Goal: Information Seeking & Learning: Learn about a topic

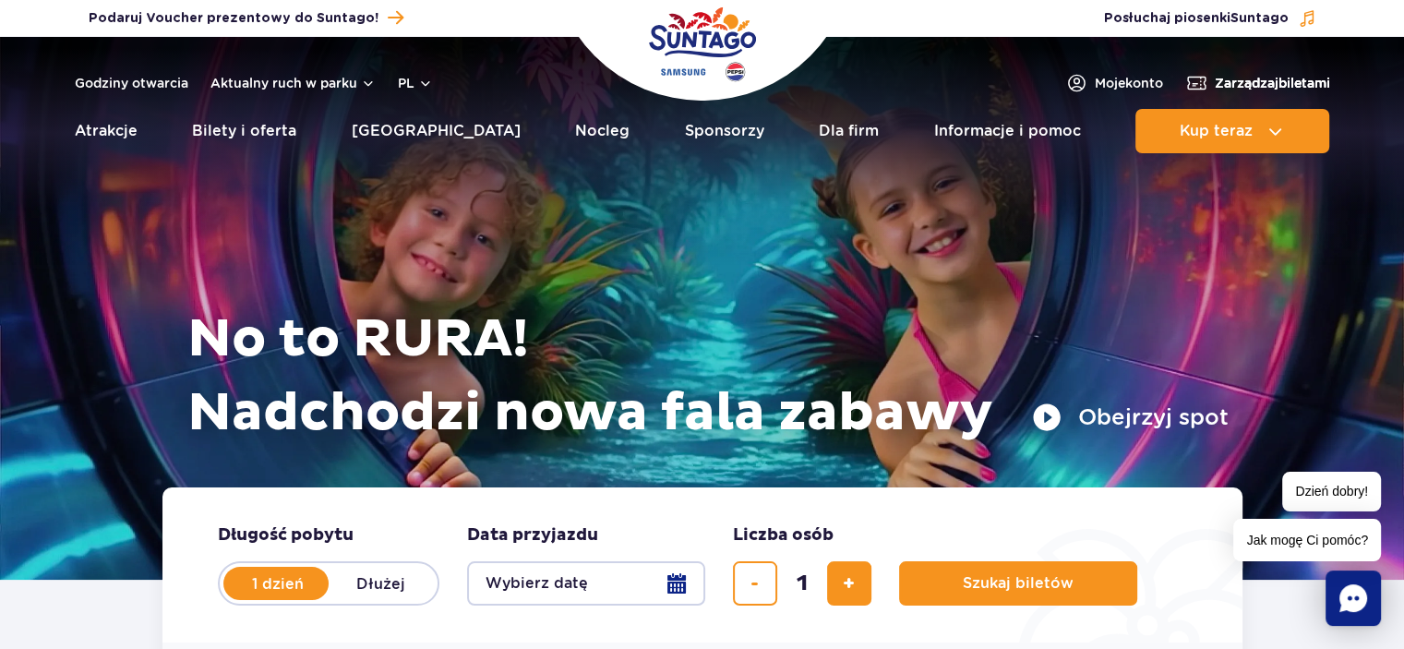
click at [1307, 78] on span "Zarządzaj biletami" at bounding box center [1272, 83] width 115 height 18
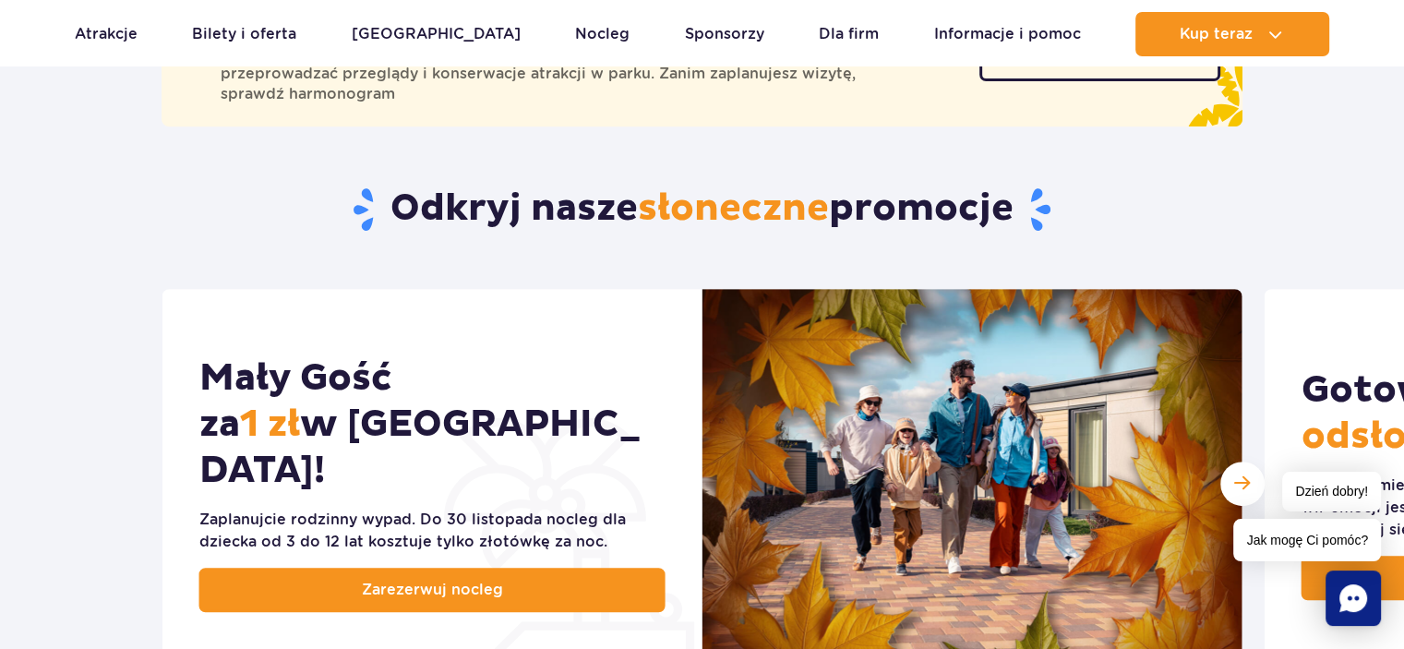
scroll to position [733, 0]
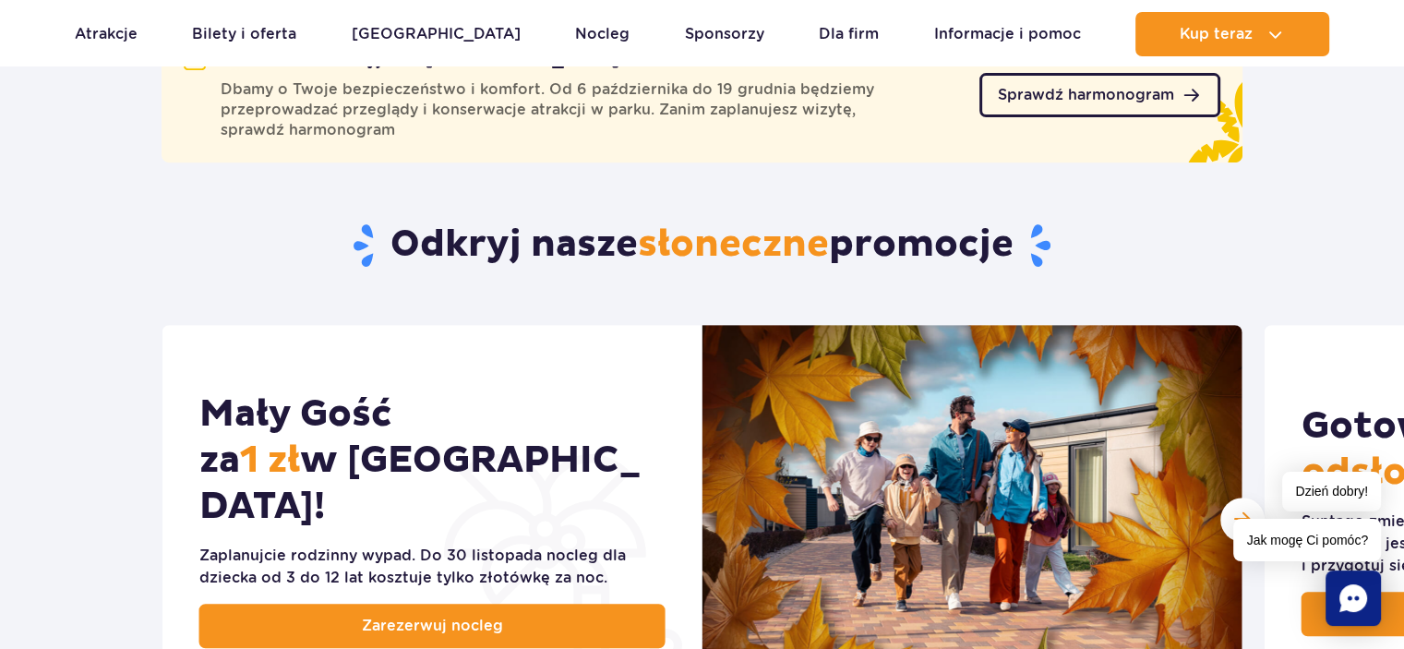
click at [1138, 88] on span "Sprawdź harmonogram" at bounding box center [1086, 95] width 176 height 15
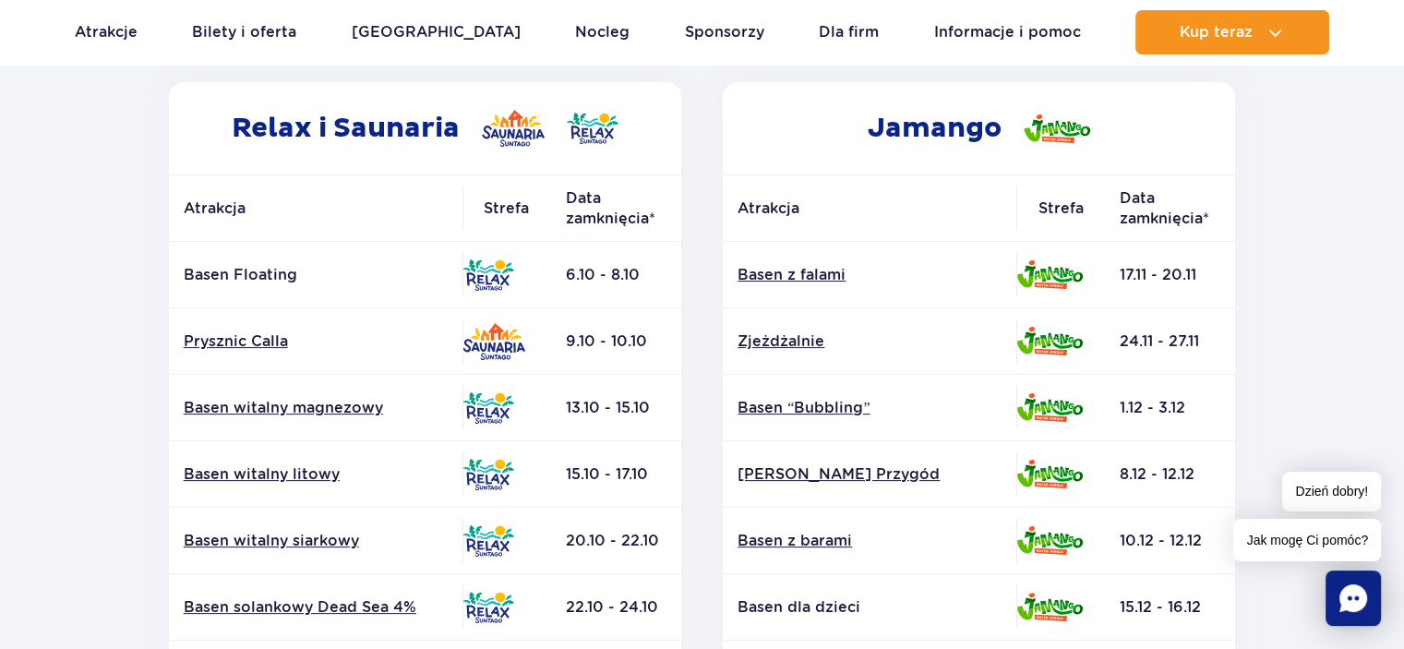
scroll to position [302, 0]
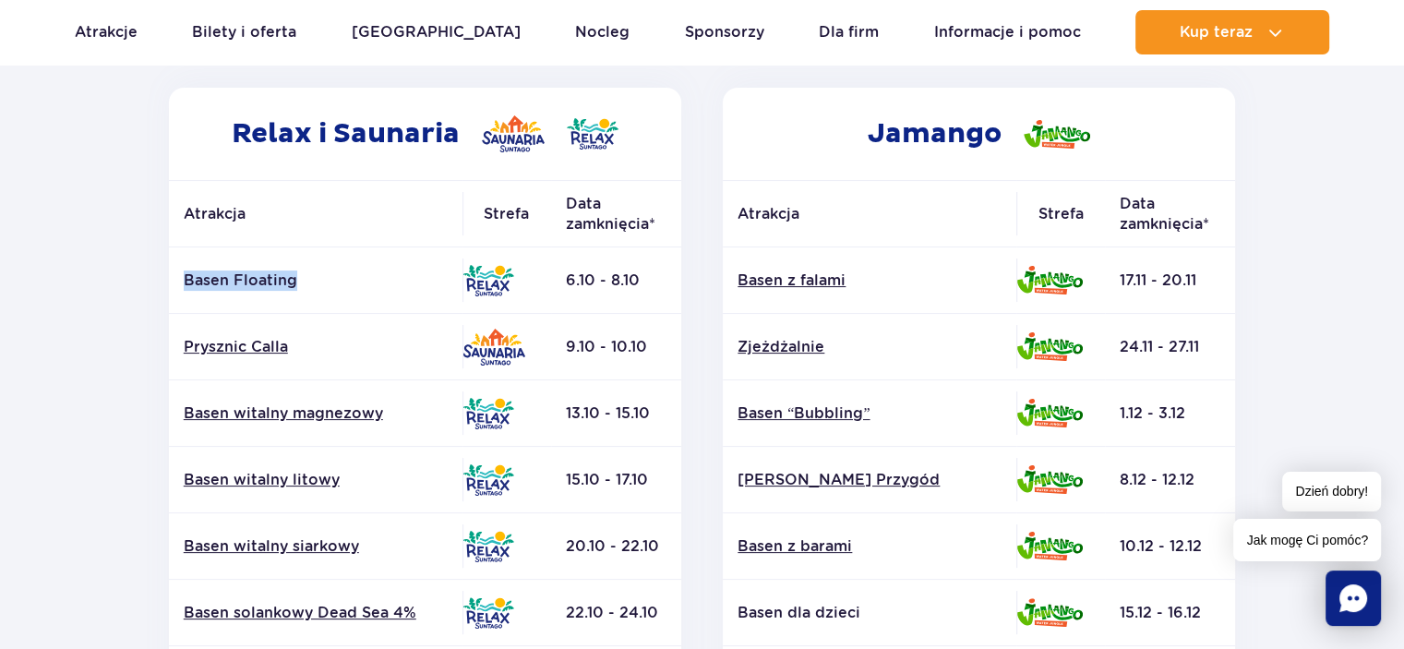
drag, startPoint x: 308, startPoint y: 277, endPoint x: 184, endPoint y: 280, distance: 124.6
click at [184, 280] on p "Basen Floating" at bounding box center [316, 280] width 264 height 20
copy p "Basen Floating"
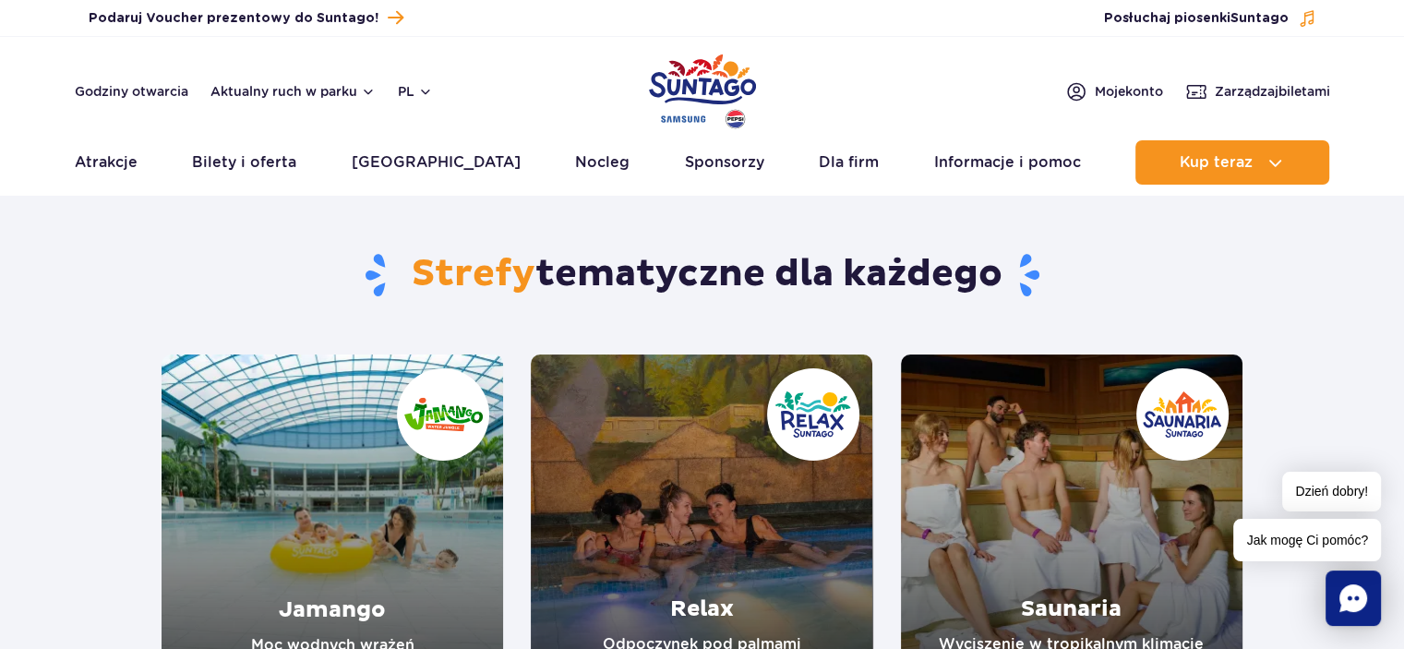
click at [675, 448] on link "Relax" at bounding box center [702, 525] width 342 height 342
click at [966, 490] on link "Saunaria" at bounding box center [1072, 525] width 342 height 342
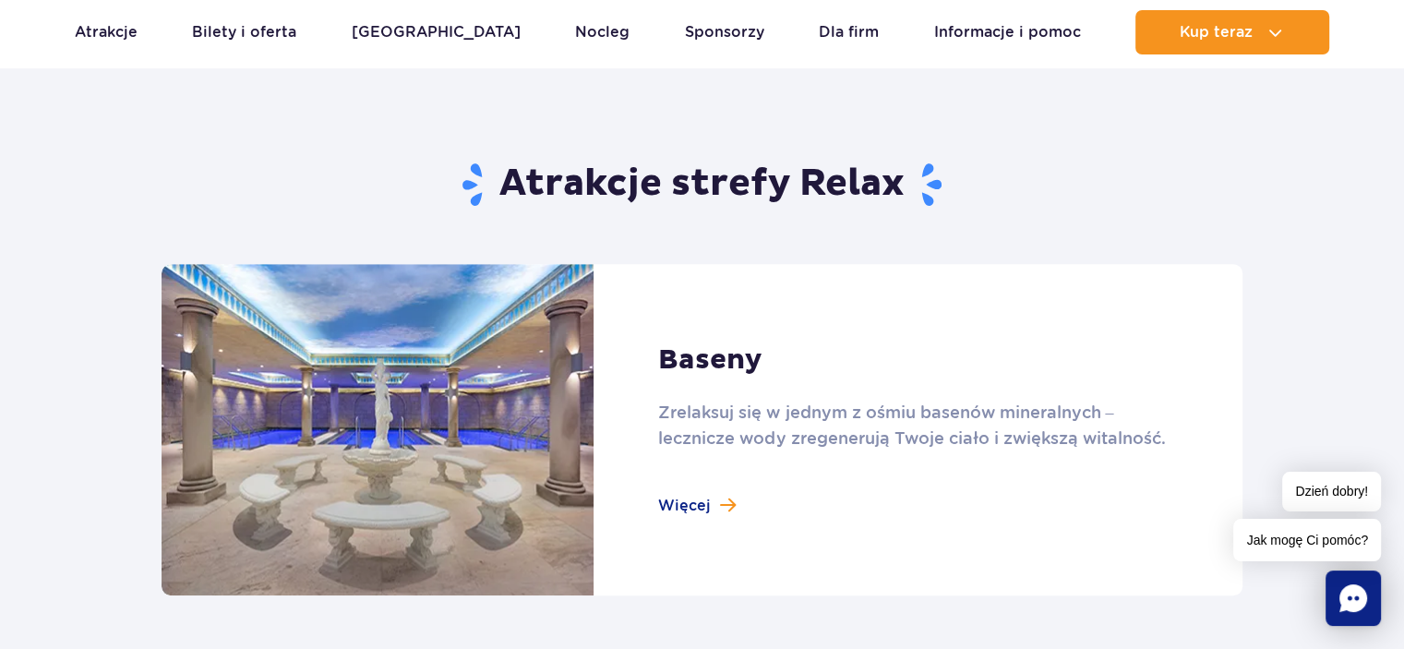
scroll to position [1068, 0]
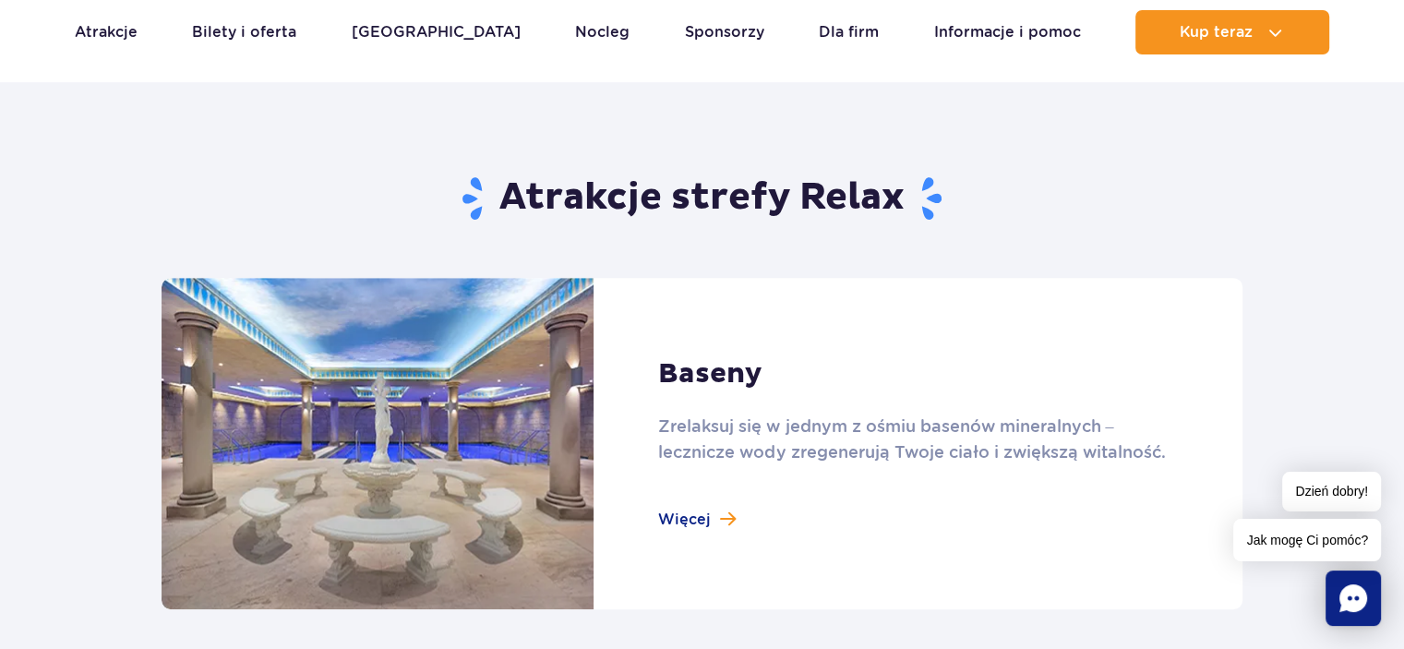
click at [738, 517] on link at bounding box center [702, 443] width 1081 height 331
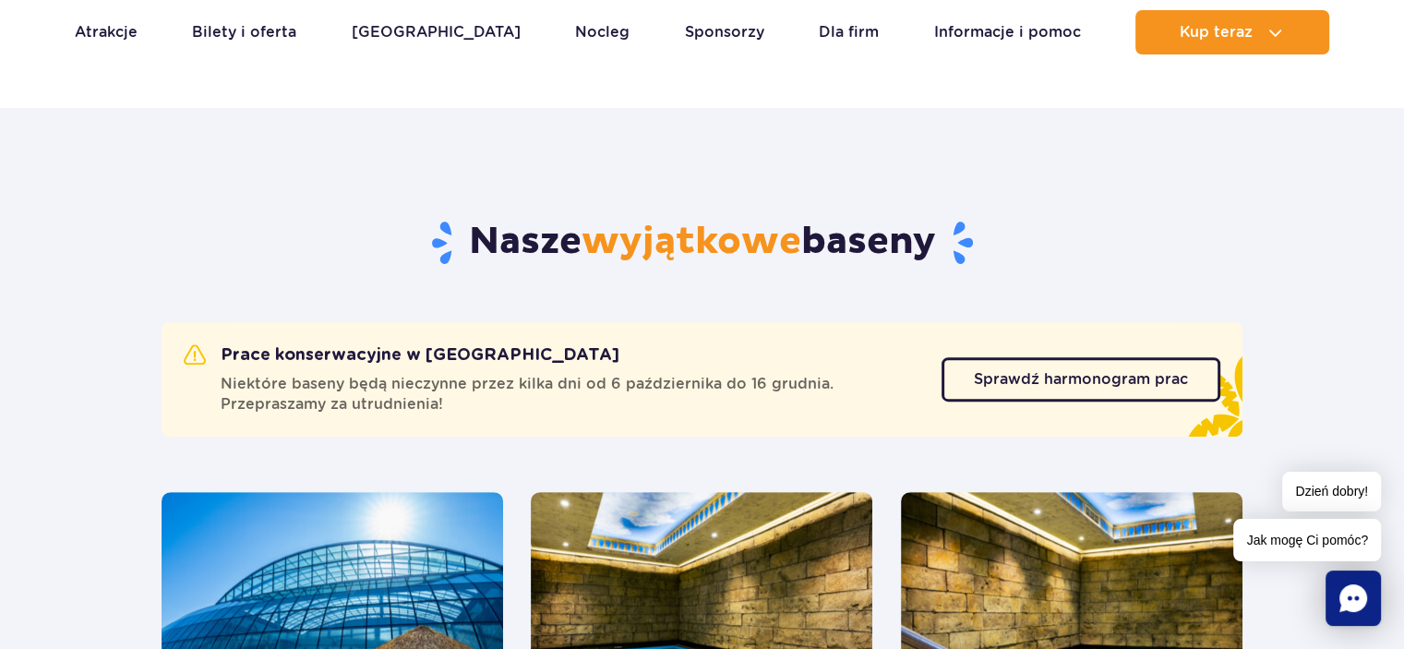
scroll to position [797, 0]
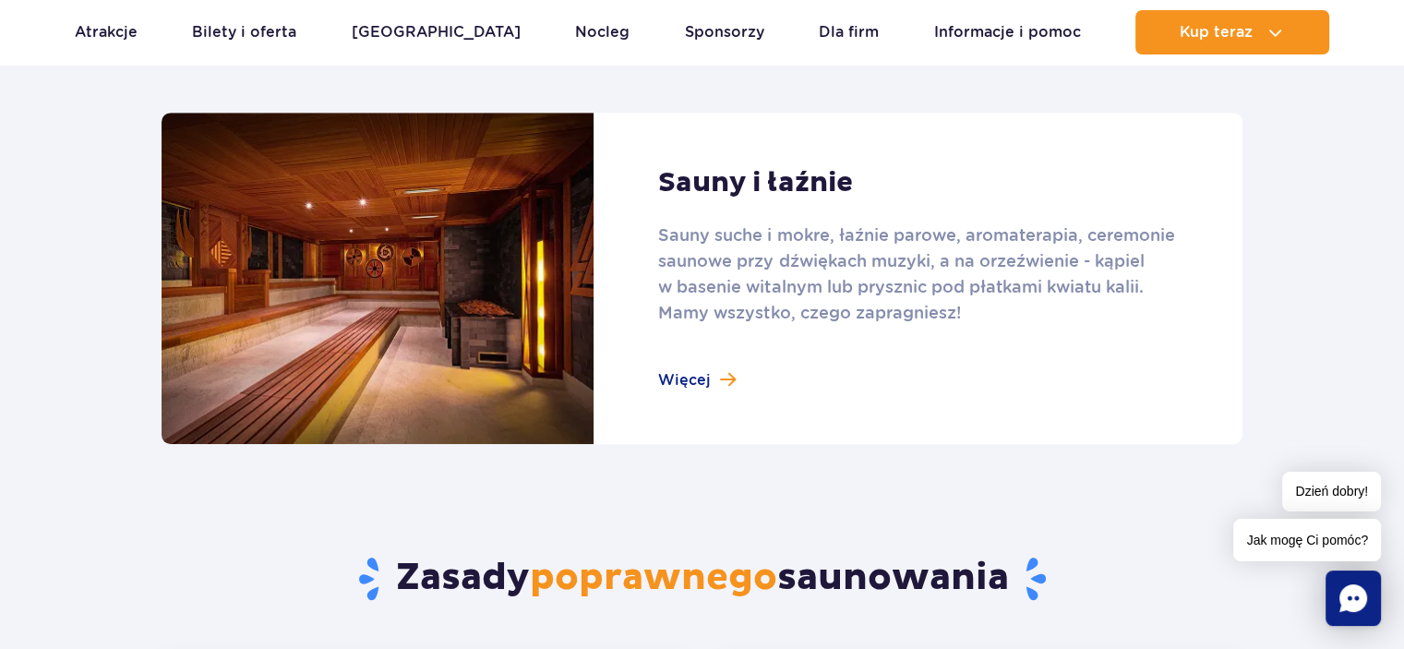
scroll to position [1130, 0]
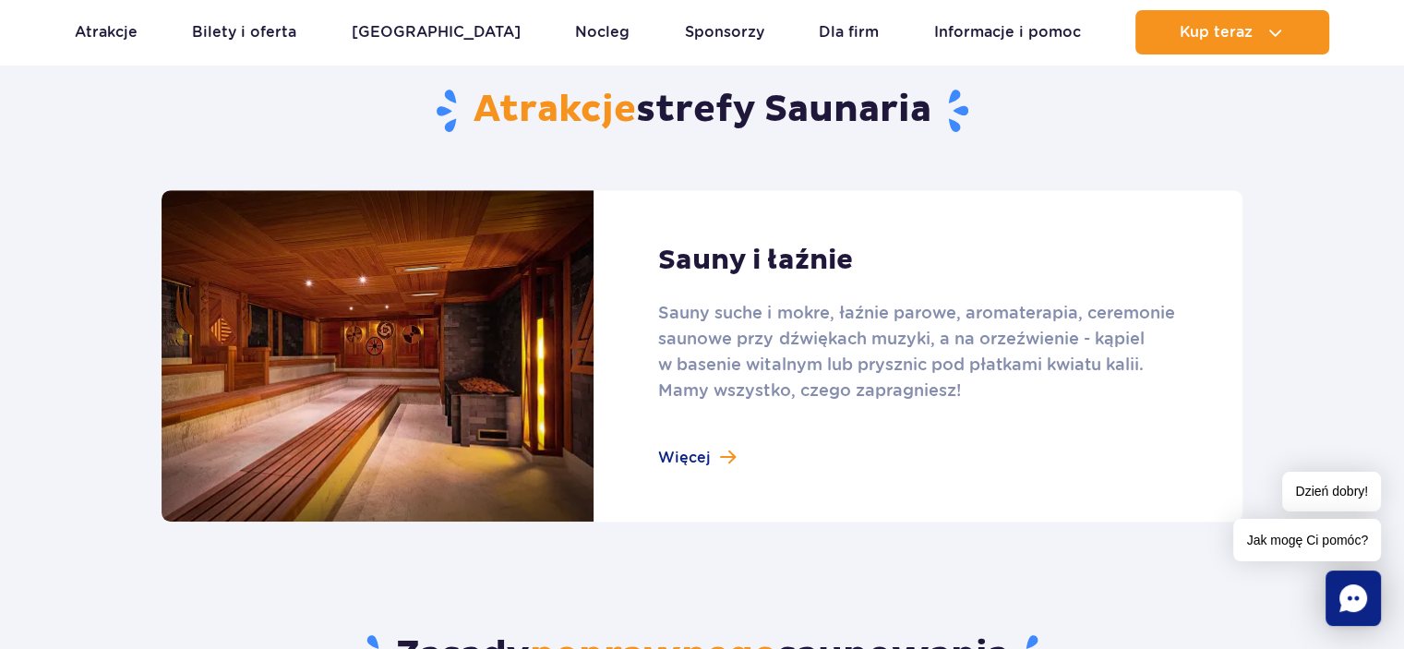
drag, startPoint x: 1415, startPoint y: 68, endPoint x: 1417, endPoint y: 196, distance: 127.4
click at [1104, 390] on link at bounding box center [702, 355] width 1081 height 331
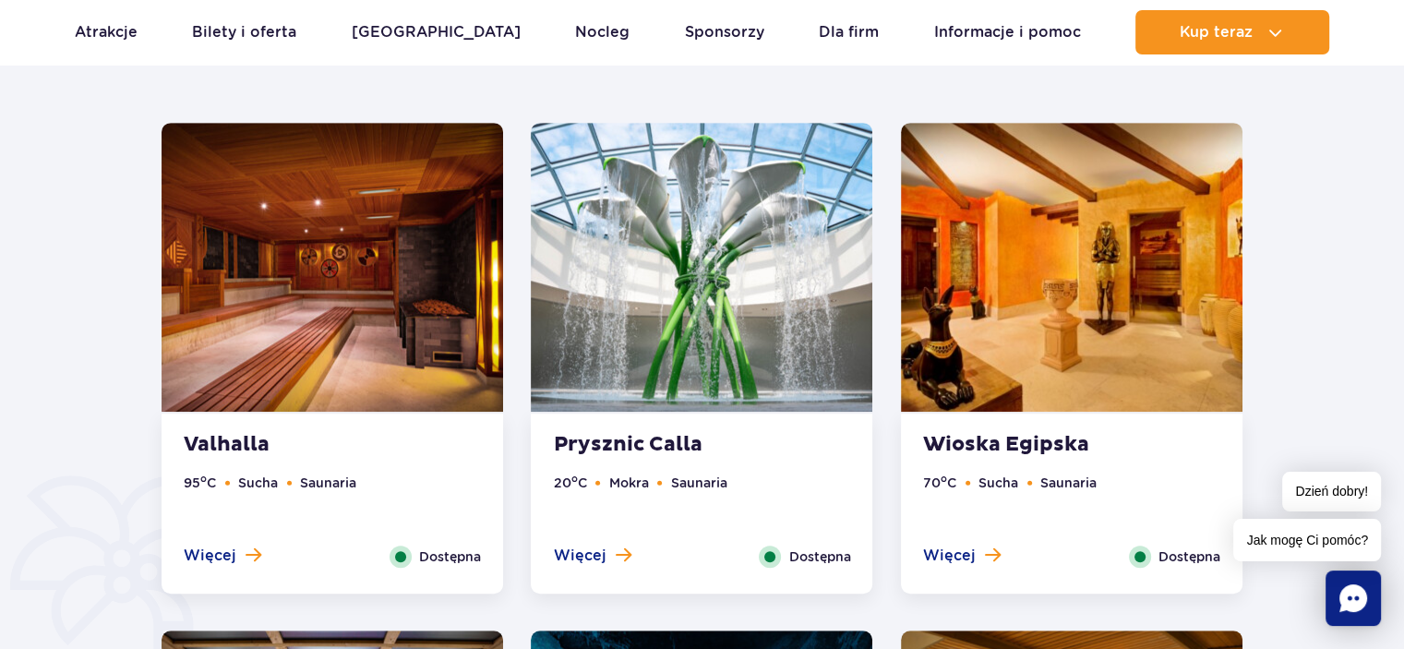
scroll to position [985, 0]
